Goal: Task Accomplishment & Management: Use online tool/utility

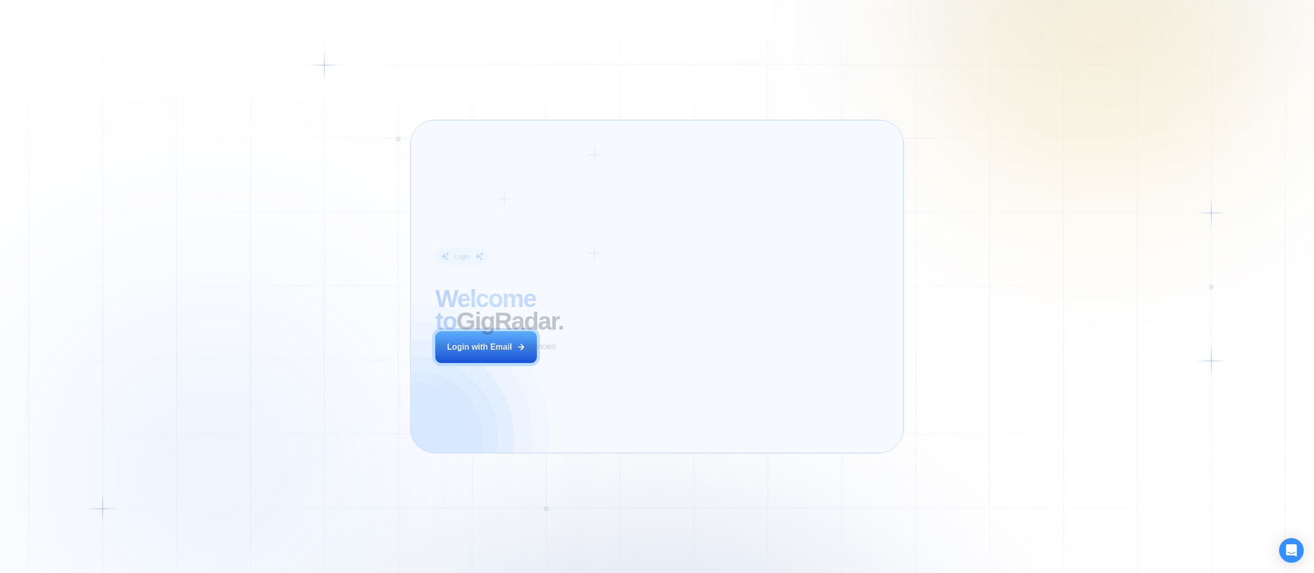
click at [597, 363] on div "Login ‍ Welcome to GigRadar. AI Business Manager for Agencies Login with Email" at bounding box center [541, 286] width 236 height 308
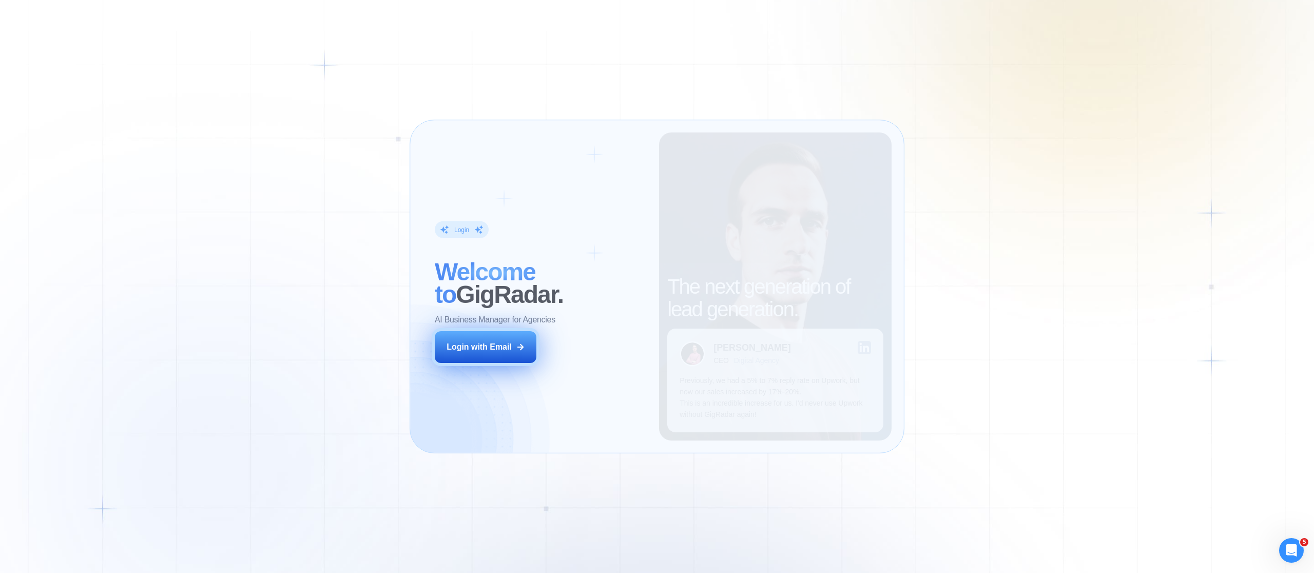
click at [497, 354] on button "Login with Email" at bounding box center [486, 347] width 102 height 32
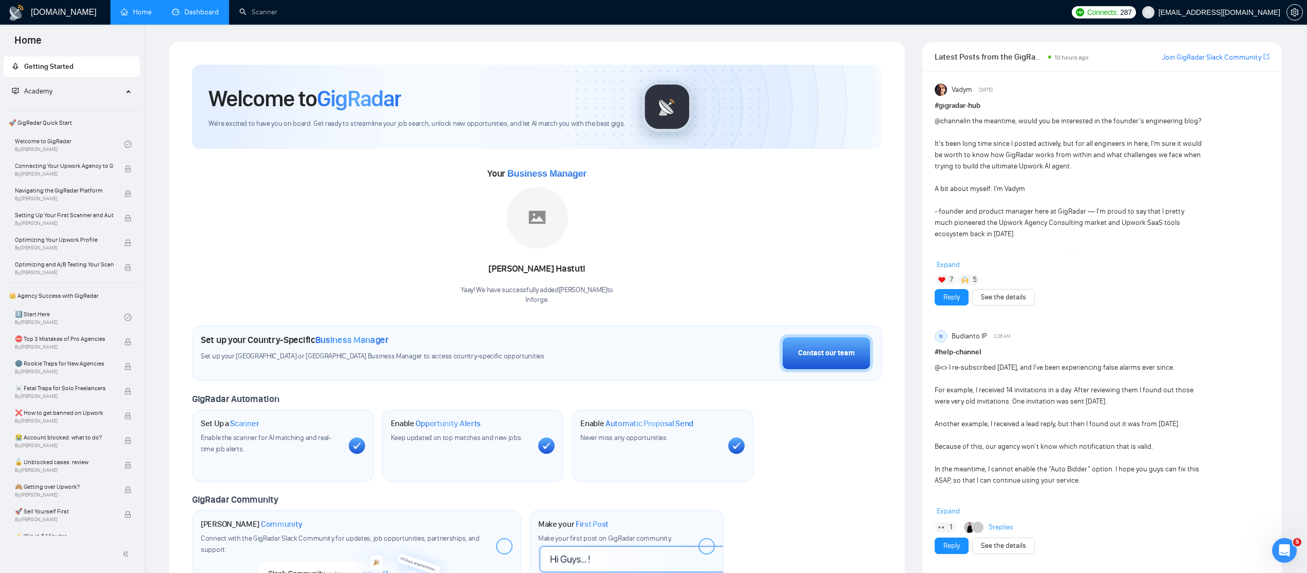
click at [206, 11] on link "Dashboard" at bounding box center [195, 12] width 47 height 9
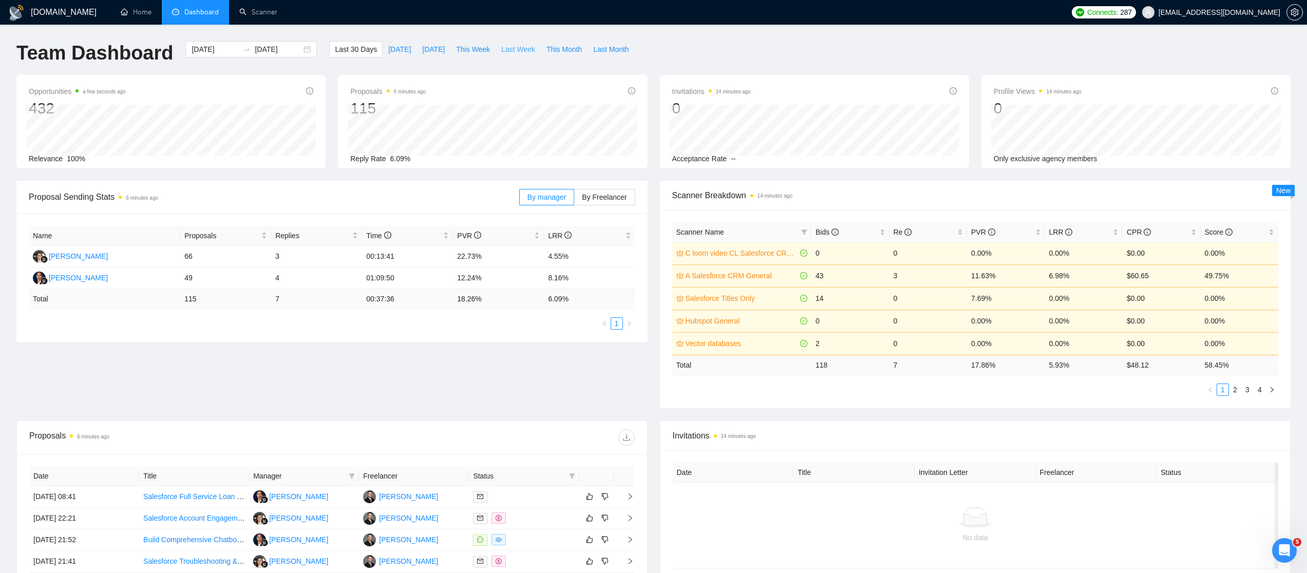
click at [523, 48] on span "Last Week" at bounding box center [518, 49] width 34 height 11
type input "[DATE]"
click at [604, 207] on div "By manager By Freelancer" at bounding box center [577, 197] width 116 height 33
click at [604, 198] on span "By Freelancer" at bounding box center [604, 197] width 45 height 8
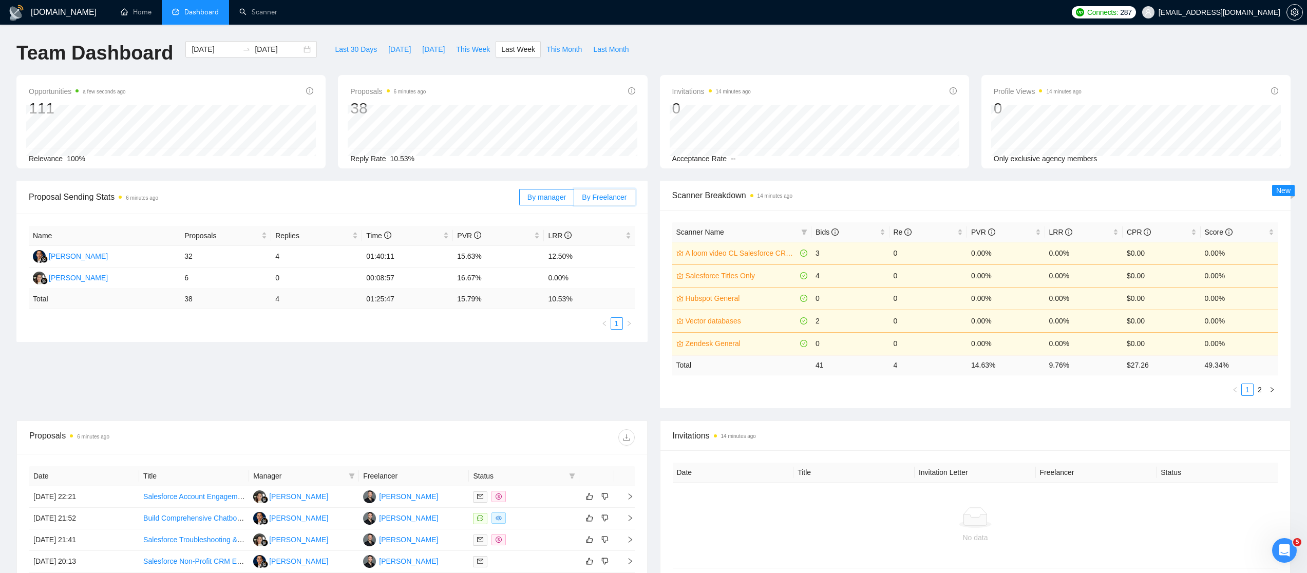
click at [574, 200] on input "By Freelancer" at bounding box center [574, 200] width 0 height 0
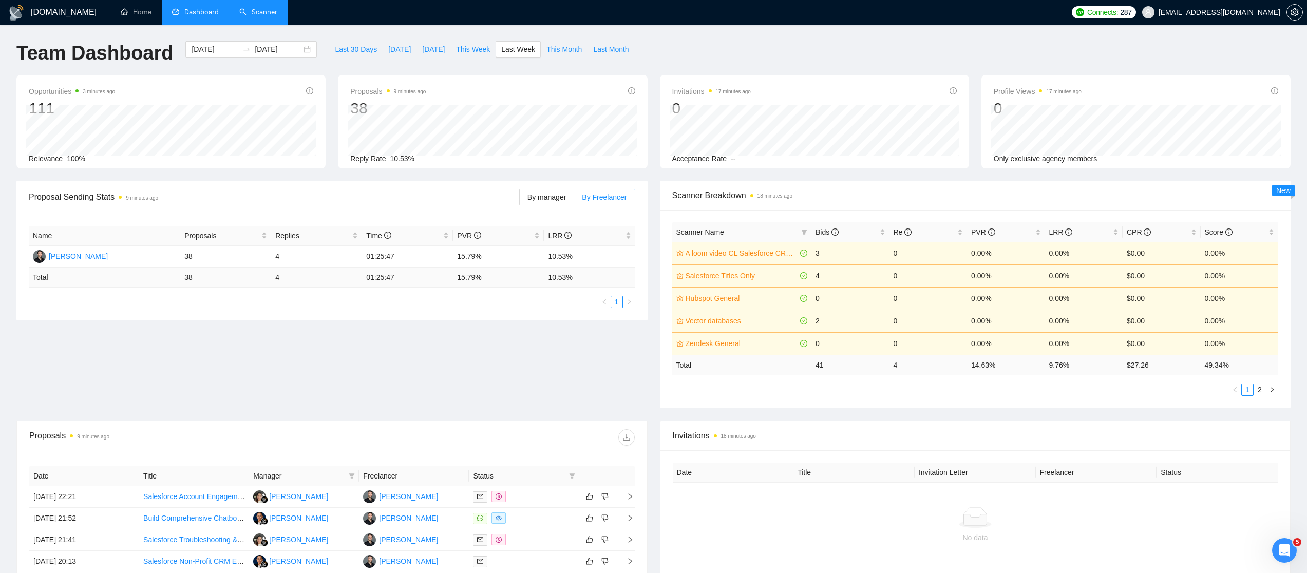
click at [245, 10] on link "Scanner" at bounding box center [258, 12] width 38 height 9
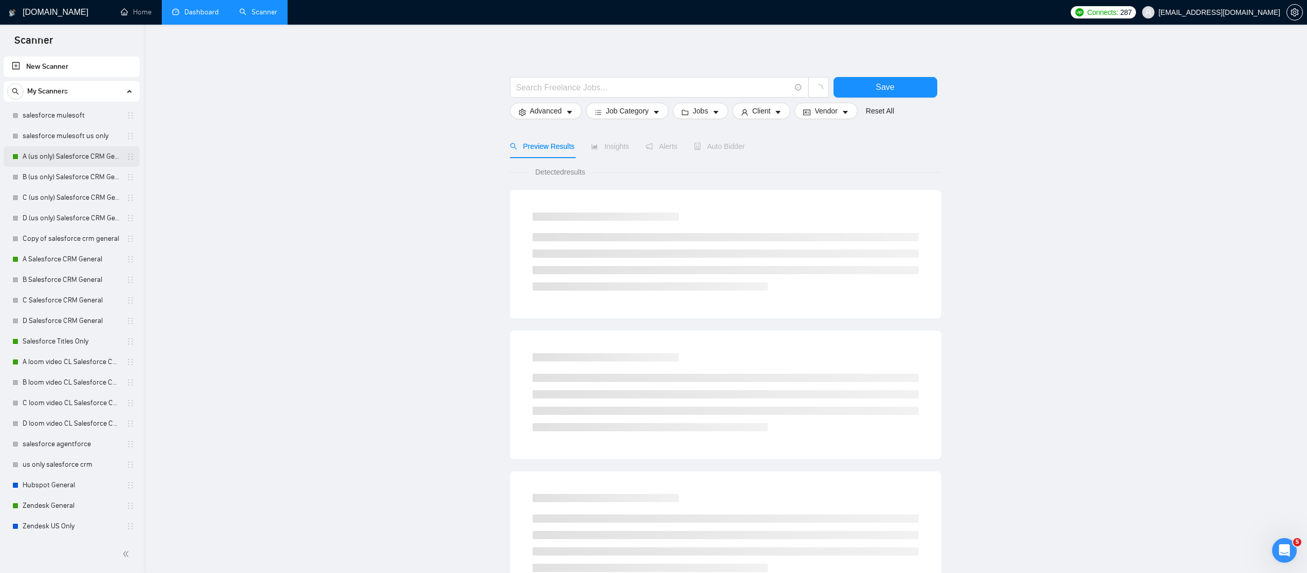
click at [69, 159] on link "A (us only) Salesforce CRM General" at bounding box center [72, 156] width 98 height 21
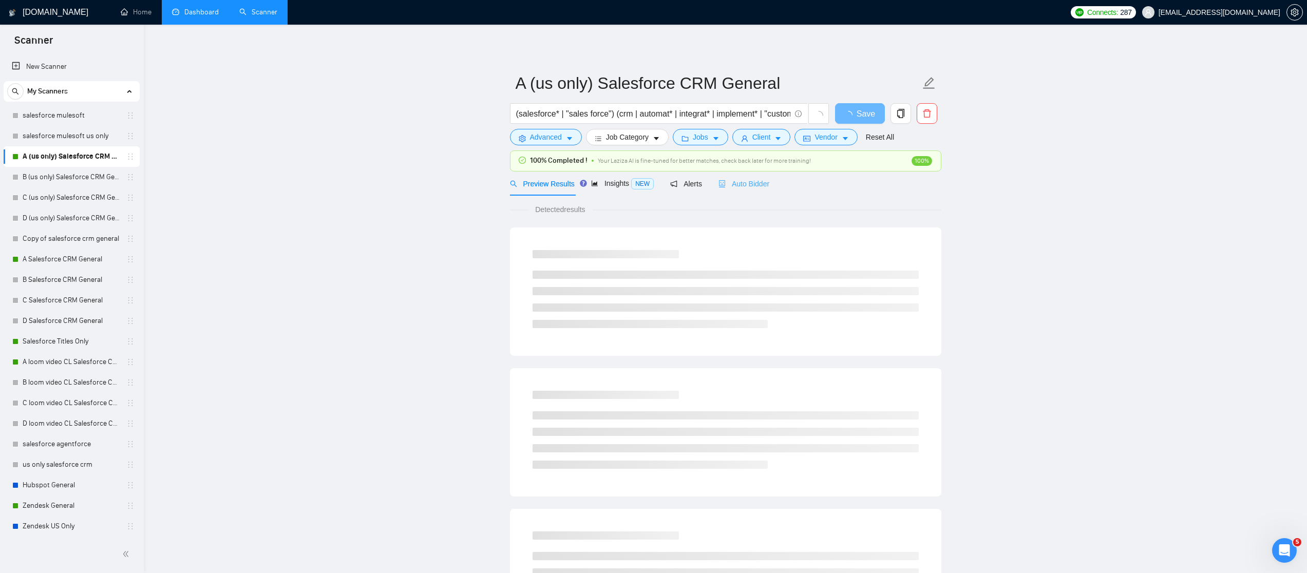
click at [747, 177] on div "Auto Bidder" at bounding box center [743, 183] width 51 height 24
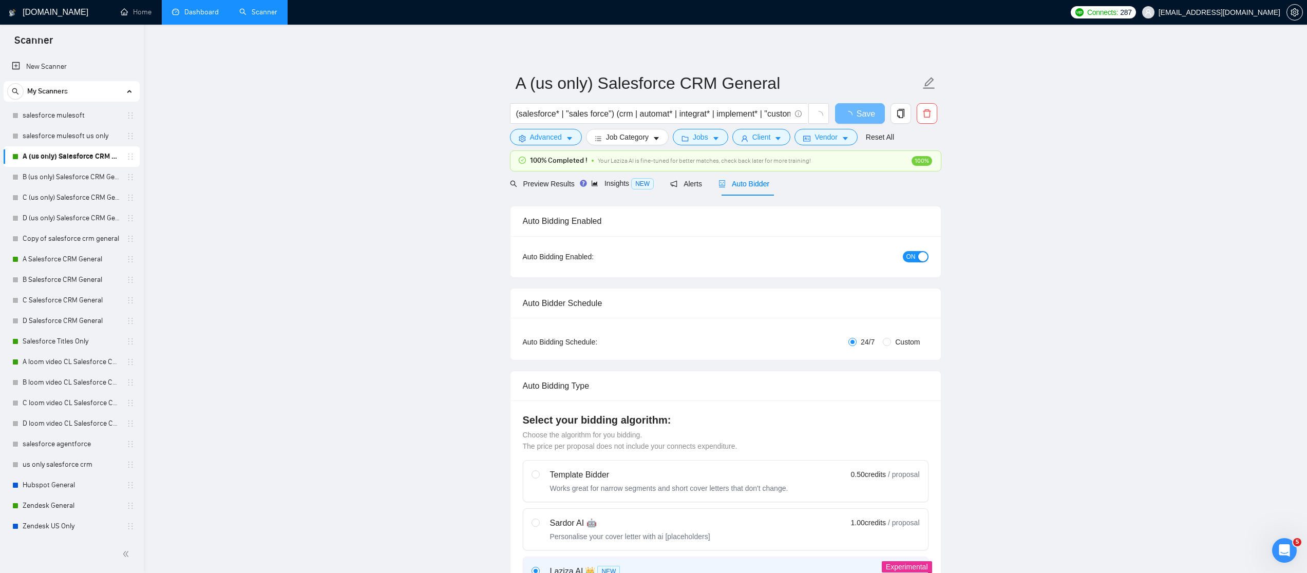
checkbox input "true"
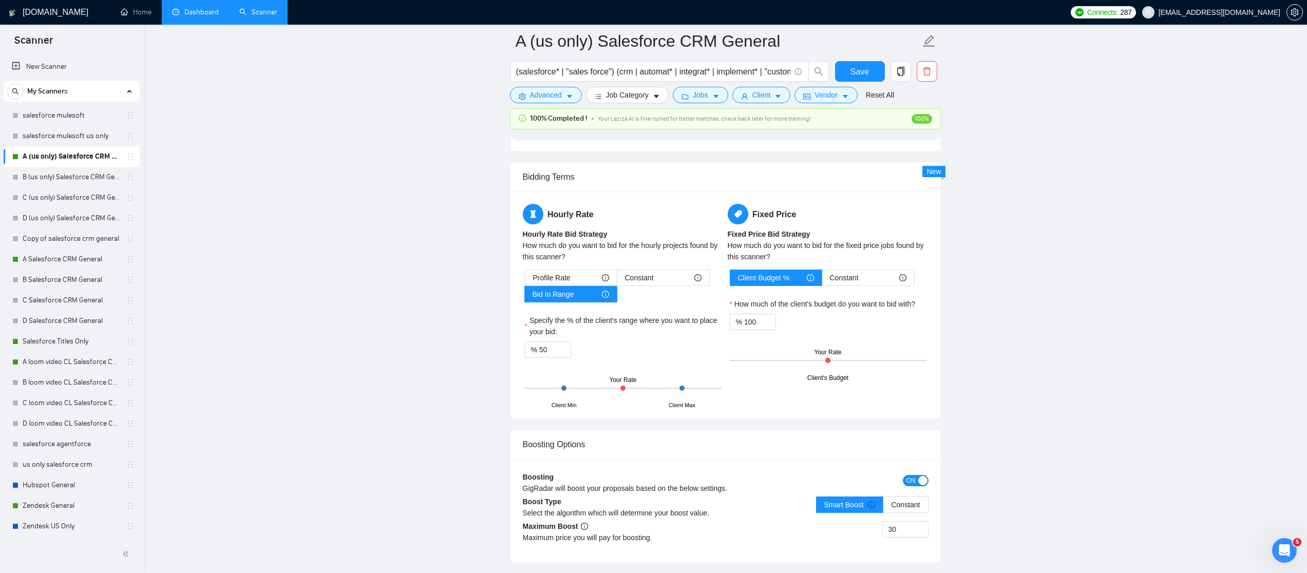
scroll to position [1597, 0]
